Goal: Task Accomplishment & Management: Use online tool/utility

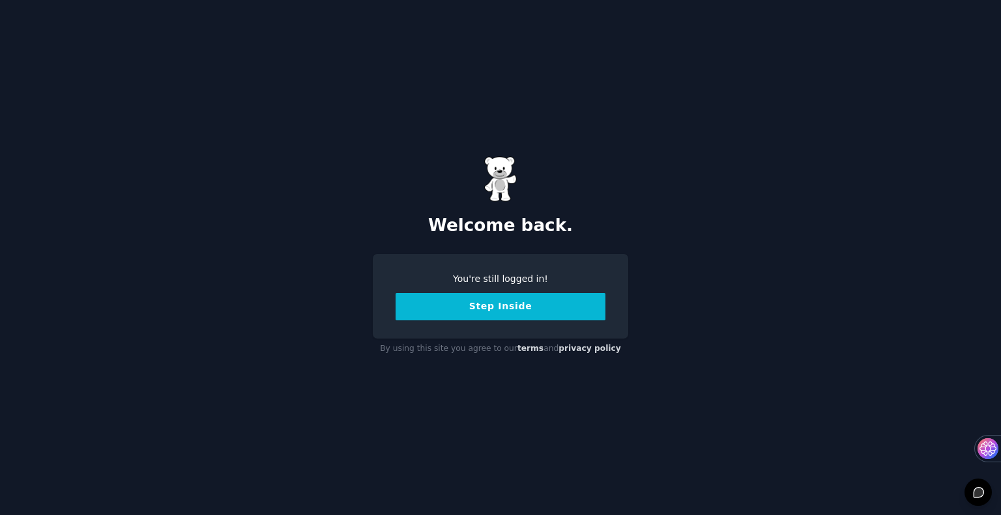
click at [508, 313] on button "Step Inside" at bounding box center [501, 306] width 210 height 27
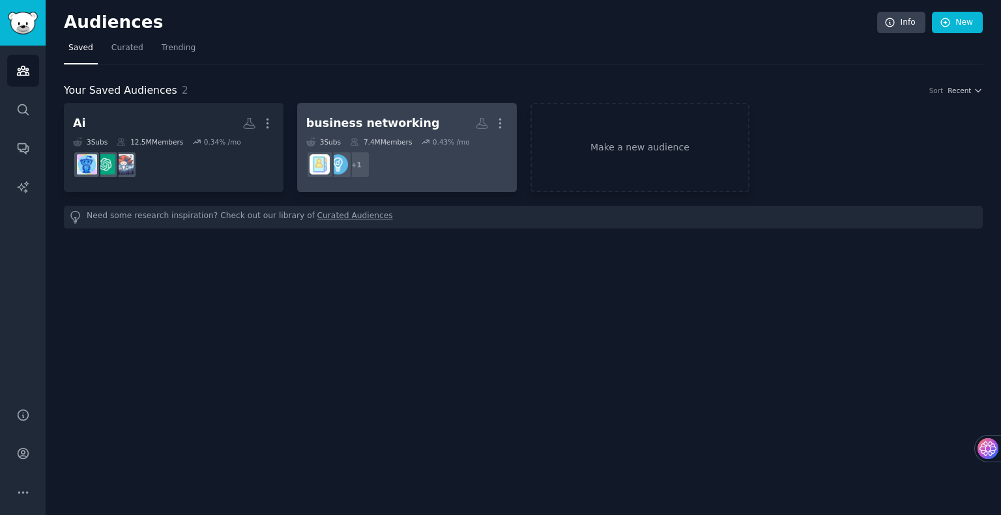
click at [433, 145] on div "0.43 % /mo" at bounding box center [451, 141] width 37 height 9
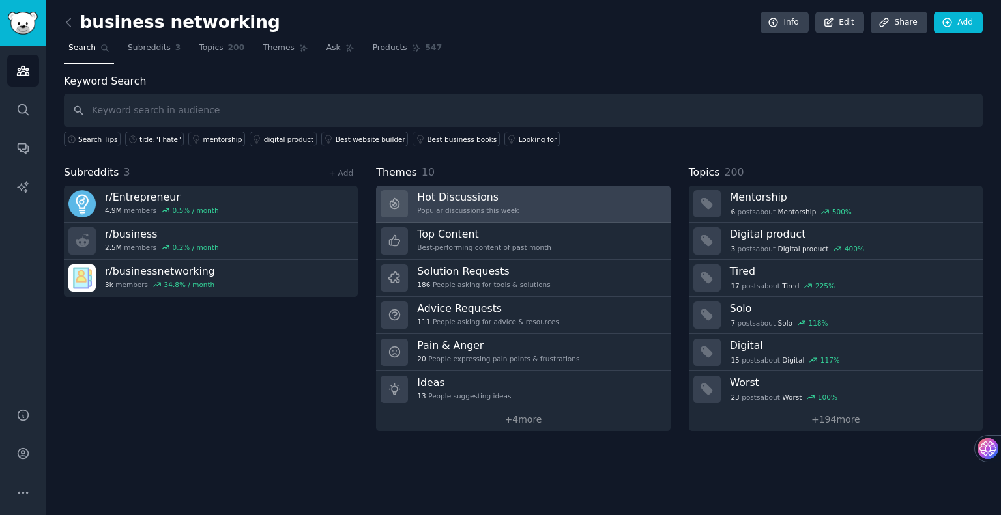
click at [417, 194] on h3 "Hot Discussions" at bounding box center [468, 197] width 102 height 14
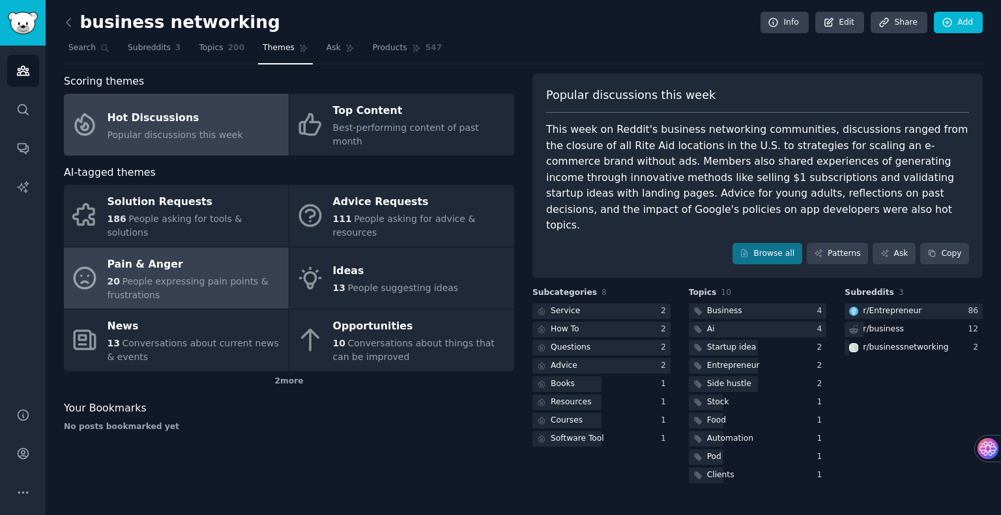
click at [120, 275] on div "20 People expressing pain points & frustrations" at bounding box center [195, 288] width 175 height 27
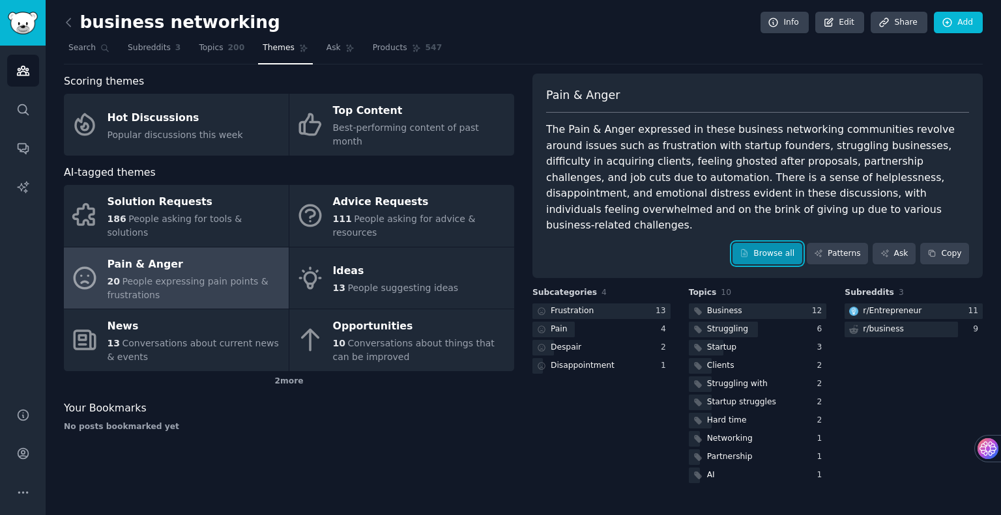
click at [802, 246] on link "Browse all" at bounding box center [767, 254] width 70 height 22
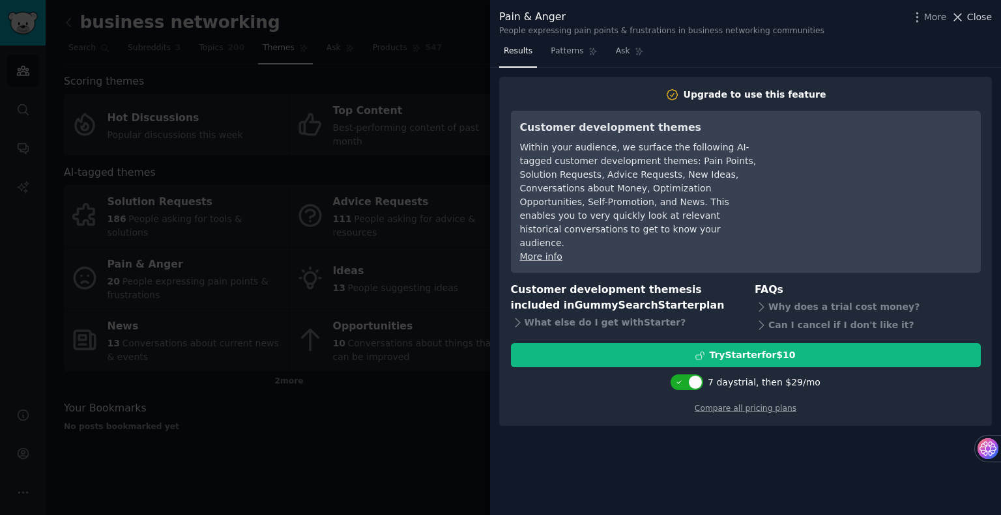
click at [972, 10] on span "Close" at bounding box center [979, 17] width 25 height 14
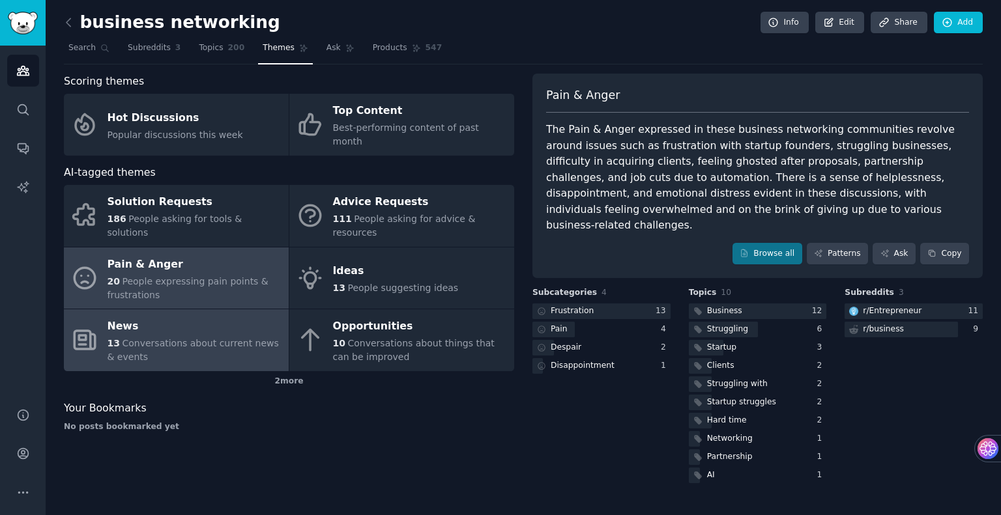
click at [108, 338] on span "Conversations about current news & events" at bounding box center [193, 350] width 171 height 24
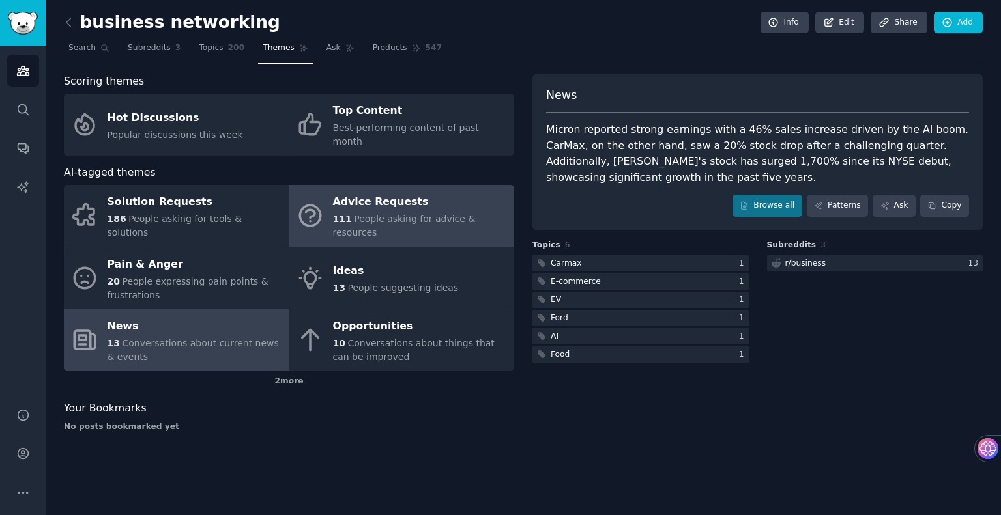
click at [333, 214] on span "People asking for advice & resources" at bounding box center [404, 226] width 143 height 24
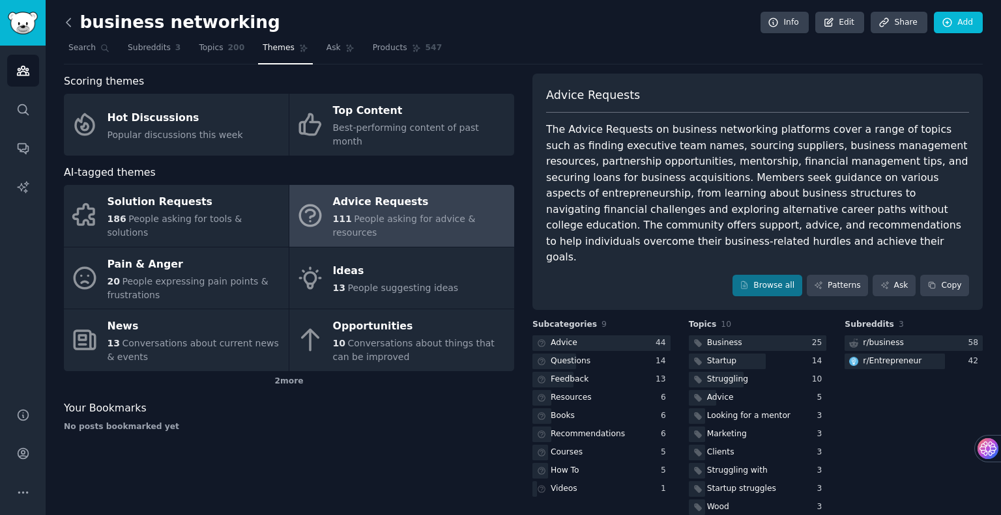
click at [62, 23] on icon at bounding box center [69, 23] width 14 height 14
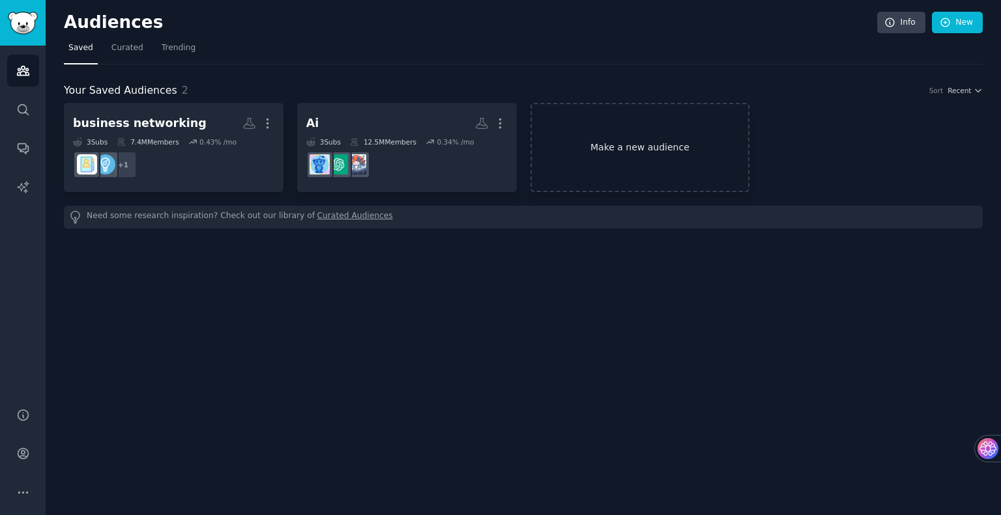
click at [671, 154] on link "Make a new audience" at bounding box center [640, 147] width 220 height 89
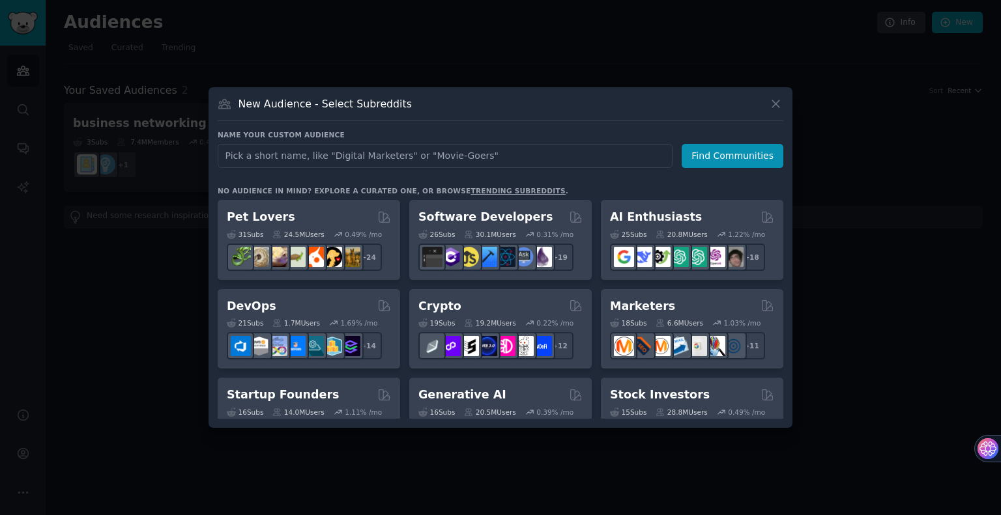
click at [440, 144] on input "text" at bounding box center [445, 156] width 455 height 24
type input "c"
type input "b"
type input "networking"
click button "Find Communities" at bounding box center [733, 156] width 102 height 24
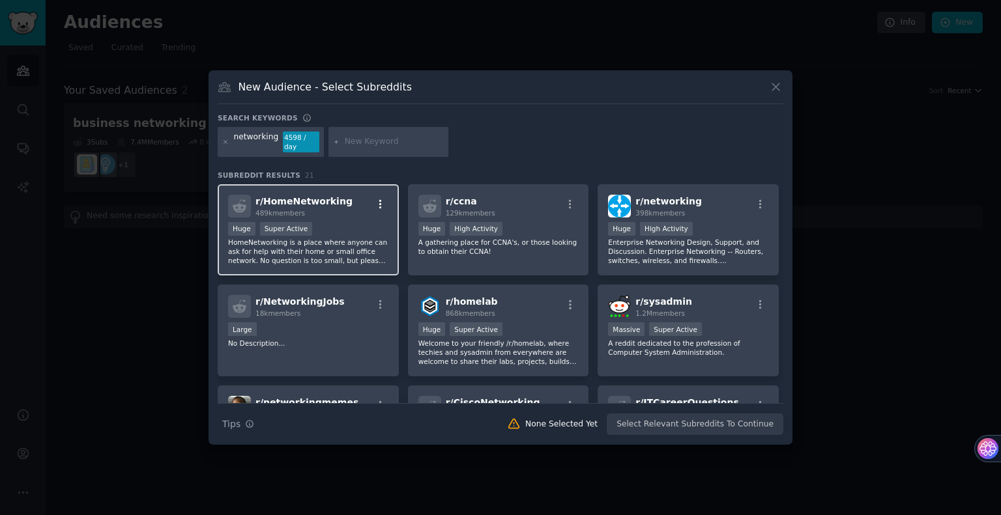
click at [379, 199] on icon "button" at bounding box center [381, 205] width 12 height 12
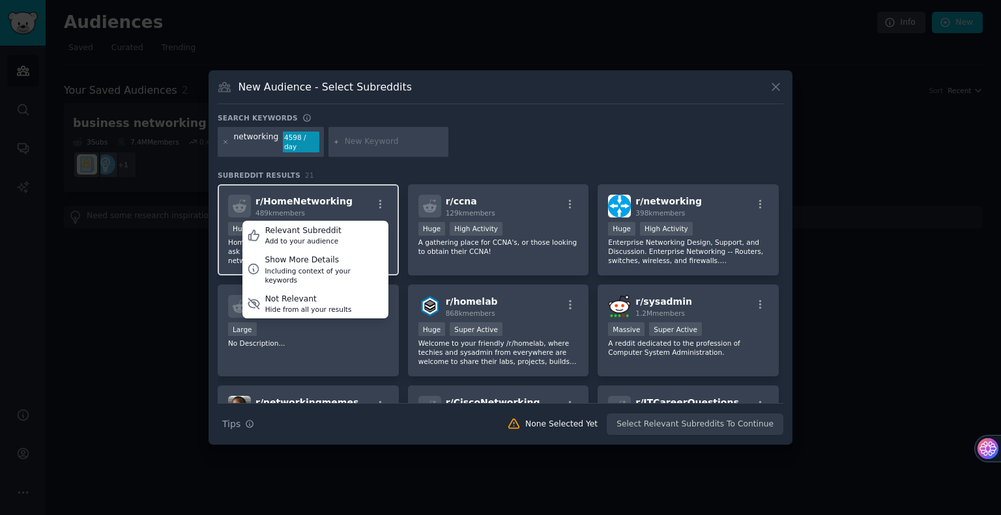
click at [328, 196] on span "r/ HomeNetworking" at bounding box center [303, 201] width 97 height 10
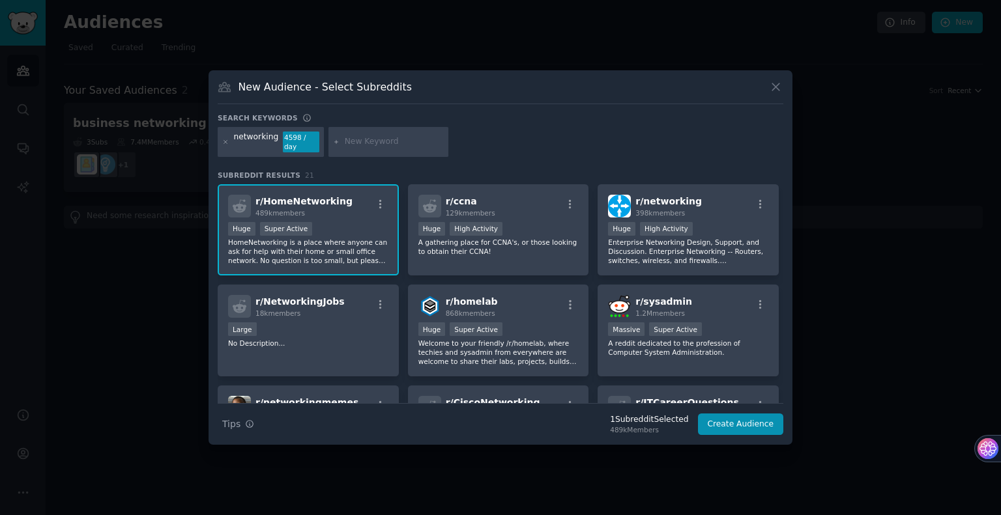
click at [367, 222] on div "Huge Super Active" at bounding box center [308, 230] width 160 height 16
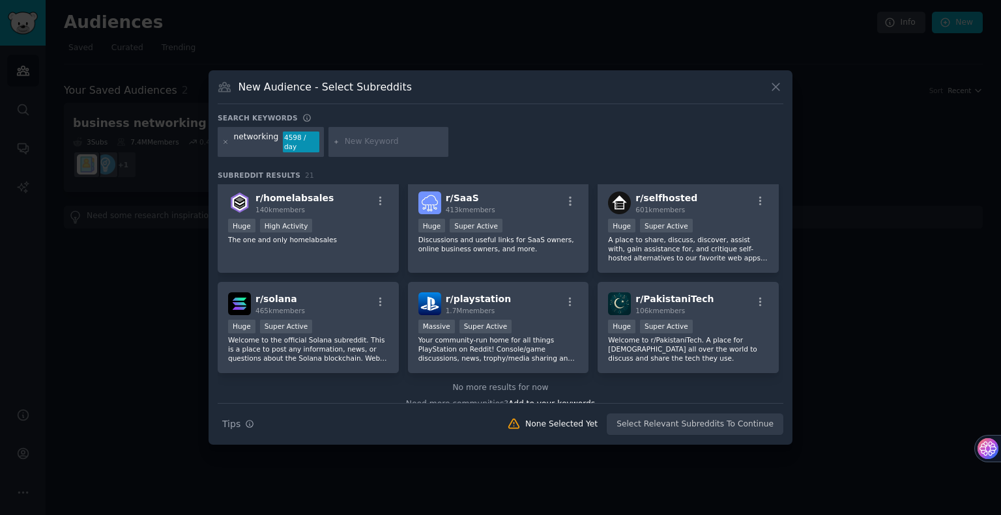
scroll to position [504, 0]
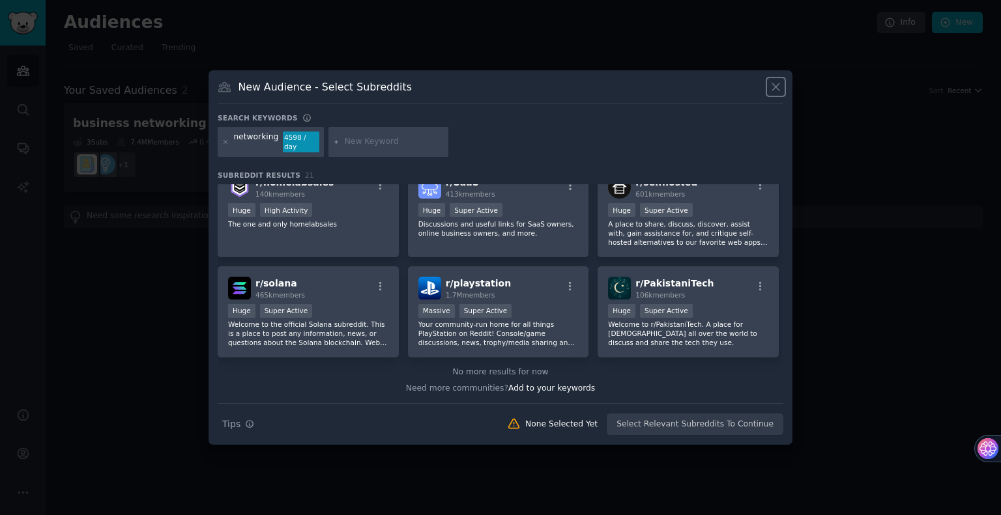
click at [773, 80] on icon at bounding box center [776, 87] width 14 height 14
